Goal: Task Accomplishment & Management: Complete application form

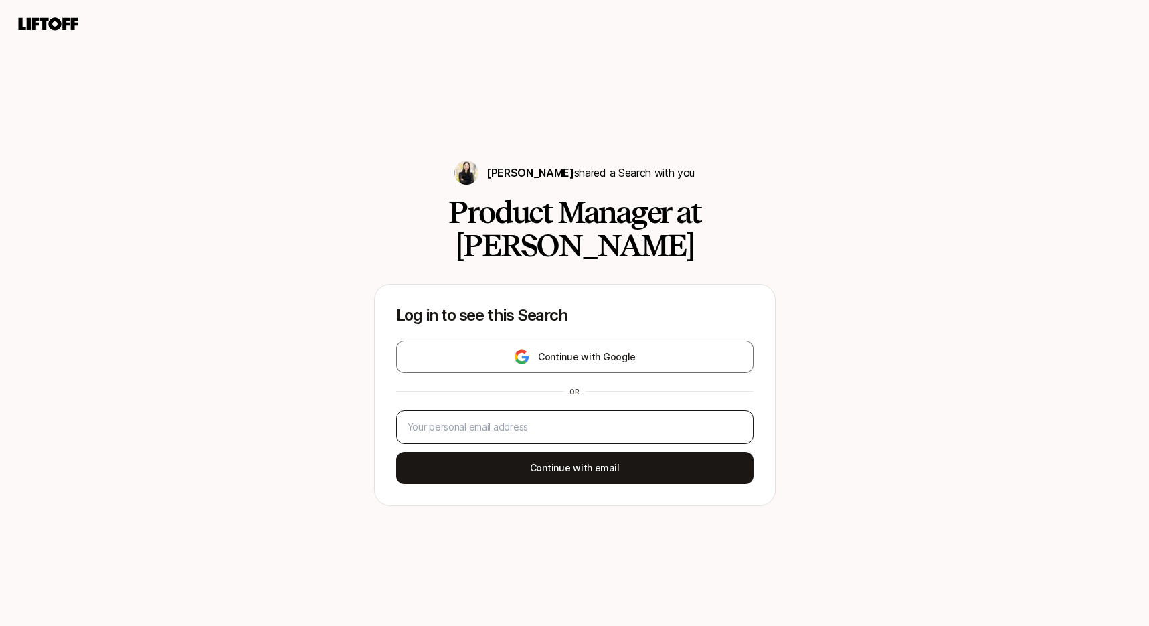
click at [541, 410] on div at bounding box center [574, 426] width 357 height 33
click at [535, 419] on input "email" at bounding box center [571, 427] width 329 height 16
type input "[PERSON_NAME][EMAIL_ADDRESS][DOMAIN_NAME]"
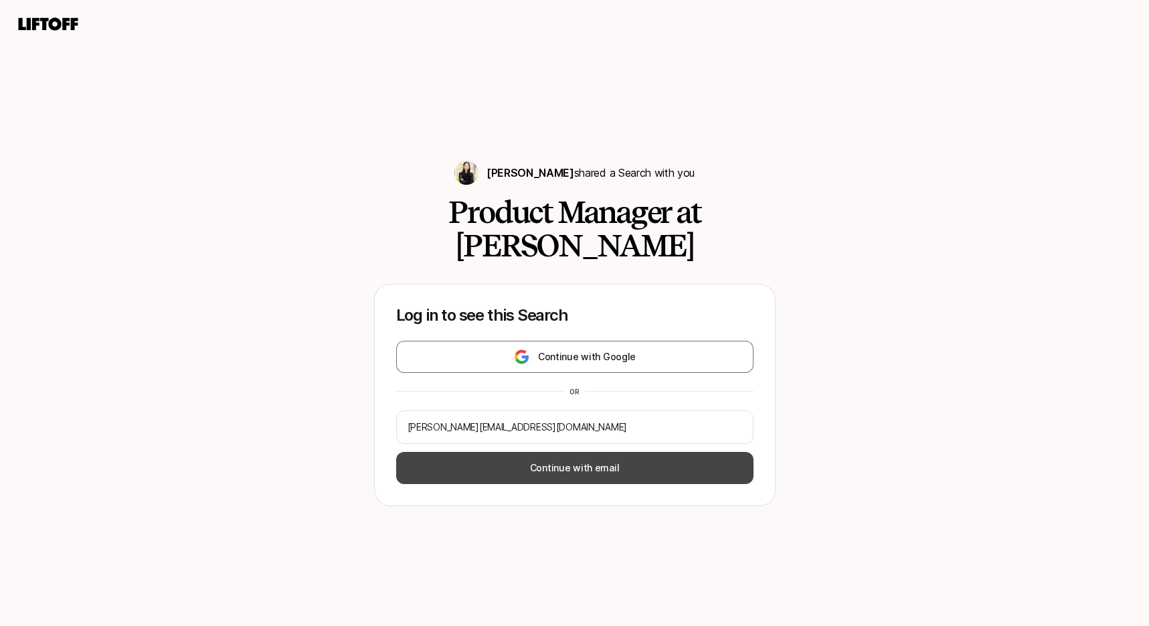
click at [575, 452] on button "Continue with email" at bounding box center [574, 468] width 357 height 32
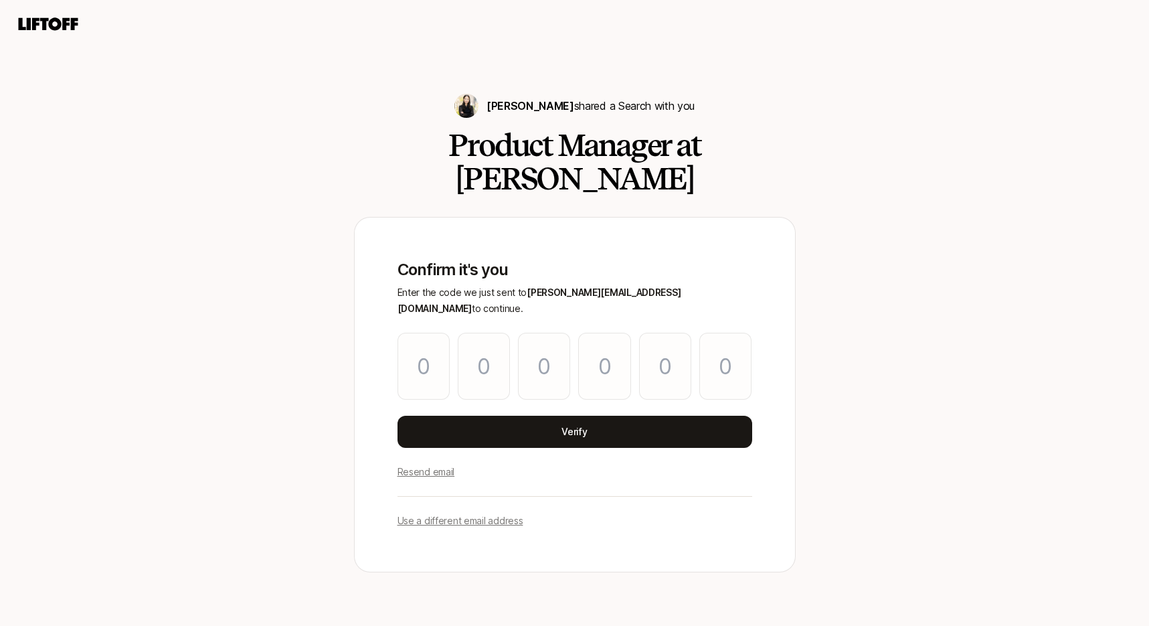
click at [425, 464] on p "Resend email" at bounding box center [426, 472] width 58 height 16
click at [422, 333] on input "Please enter OTP character 1" at bounding box center [423, 366] width 52 height 67
paste input "2"
type input "4"
type input "3"
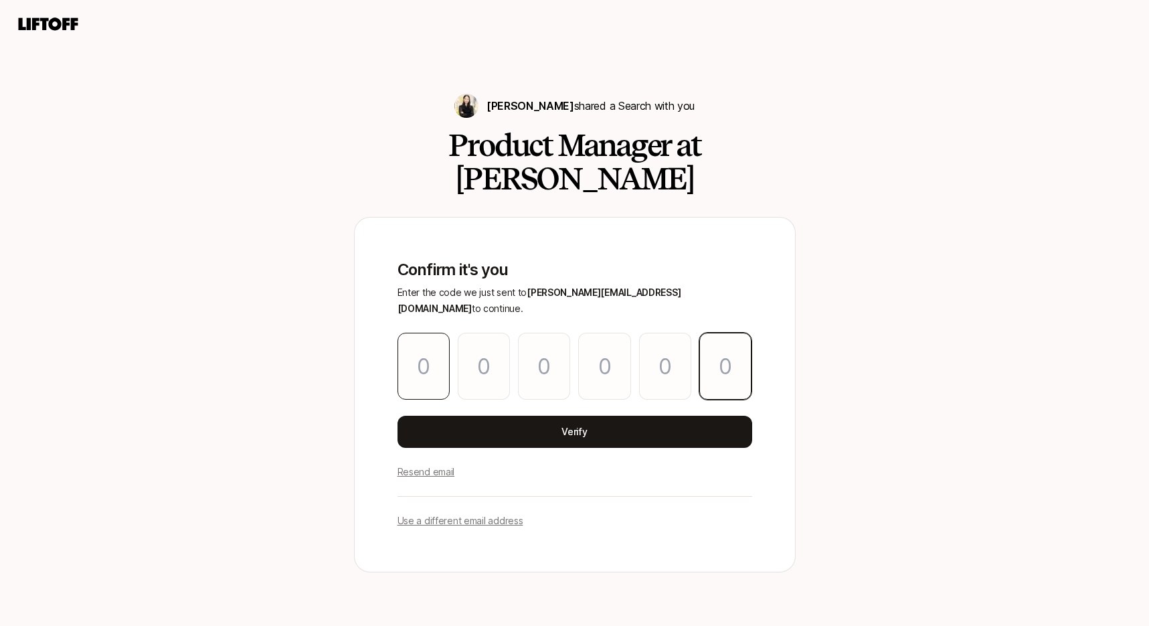
type input "5"
type input "9"
type input "8"
type input "2"
click at [504, 390] on div "Confirm it's you Enter the code we just sent to [PERSON_NAME][EMAIL_ADDRESS][DO…" at bounding box center [574, 394] width 397 height 311
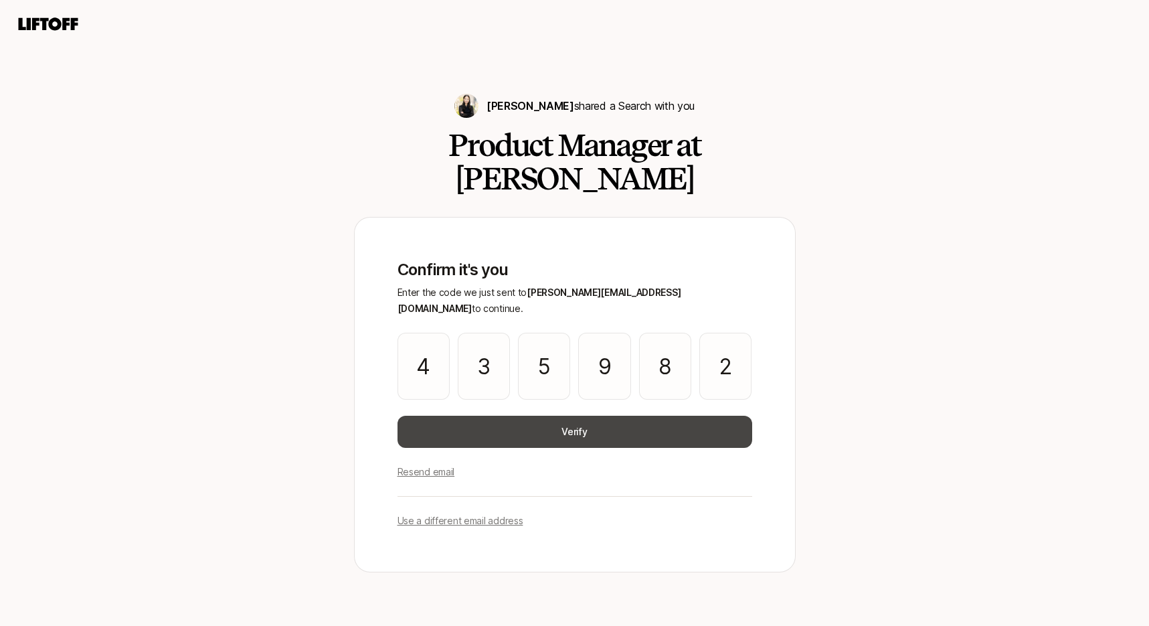
click at [504, 415] on button "Verify" at bounding box center [574, 431] width 355 height 32
